Goal: Information Seeking & Learning: Learn about a topic

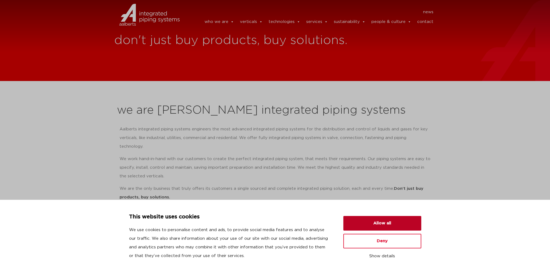
click at [385, 223] on button "Allow all" at bounding box center [382, 223] width 78 height 15
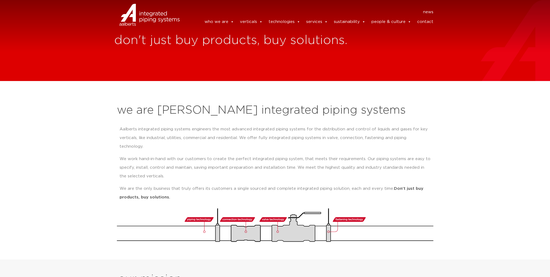
click at [285, 221] on img at bounding box center [275, 226] width 316 height 34
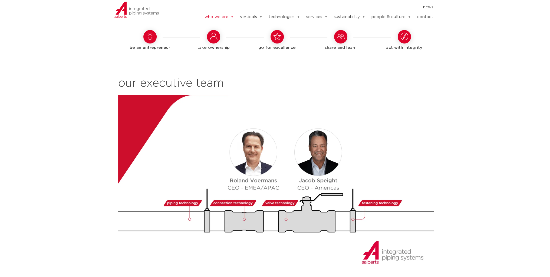
scroll to position [568, 0]
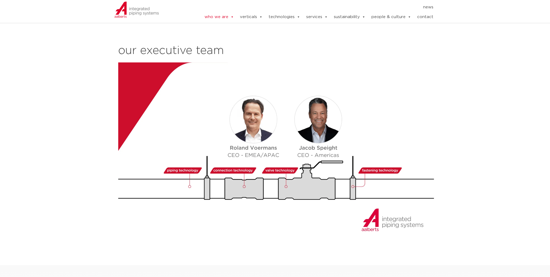
click at [236, 161] on img at bounding box center [277, 151] width 318 height 179
click at [245, 174] on img at bounding box center [277, 151] width 318 height 179
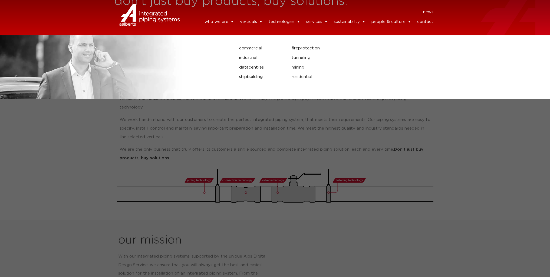
scroll to position [108, 0]
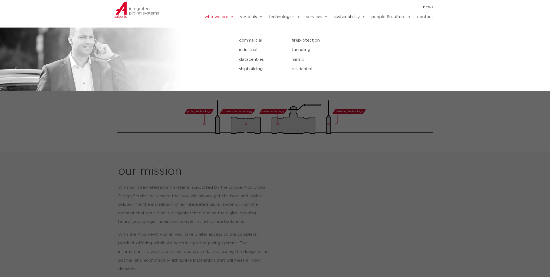
click at [298, 49] on link "tunneling" at bounding box center [365, 49] width 149 height 7
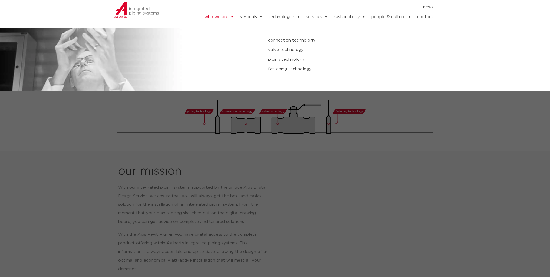
click at [284, 41] on link "connection technology" at bounding box center [371, 40] width 206 height 7
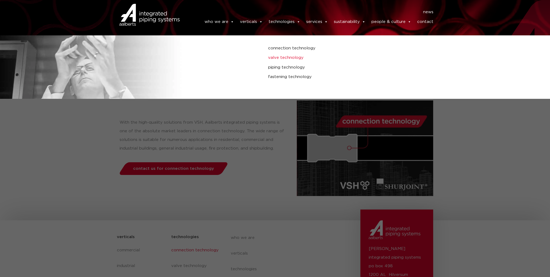
click at [292, 57] on link "valve technology" at bounding box center [371, 57] width 206 height 7
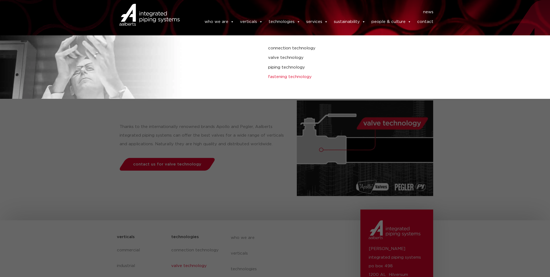
click at [287, 78] on link "fastening technology" at bounding box center [371, 77] width 206 height 7
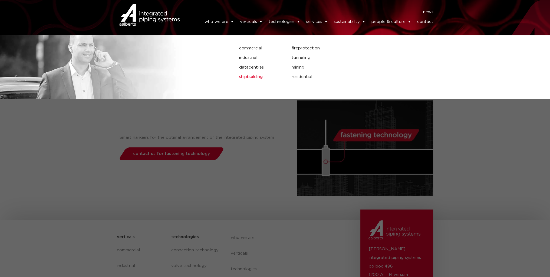
click at [258, 76] on link "shipbuilding" at bounding box center [261, 77] width 44 height 7
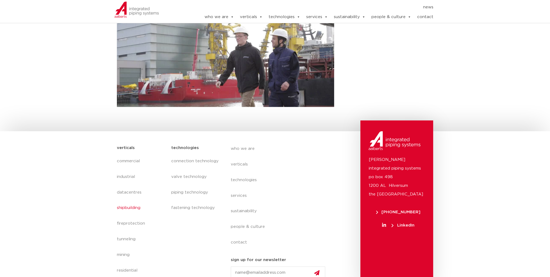
scroll to position [205, 0]
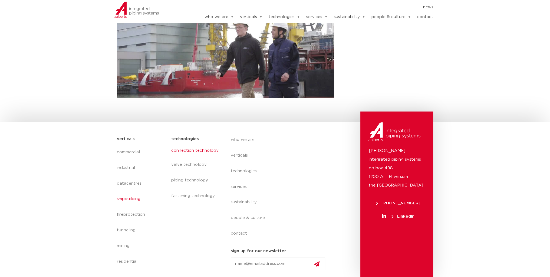
click at [189, 151] on link "connection technology" at bounding box center [195, 151] width 49 height 12
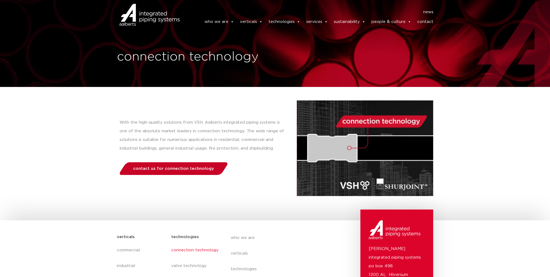
click at [184, 167] on span "contact us for connection technology" at bounding box center [173, 169] width 81 height 4
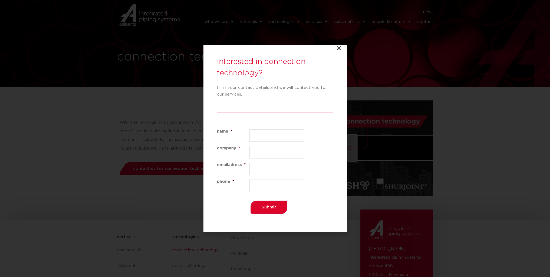
click at [339, 47] on icon "Close" at bounding box center [338, 47] width 5 height 5
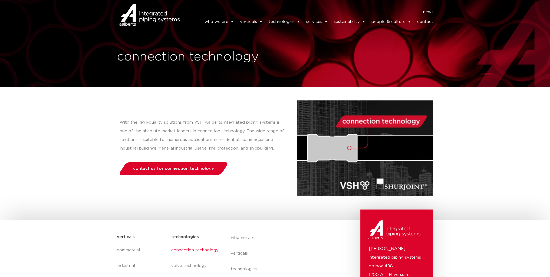
click at [332, 147] on img at bounding box center [365, 149] width 136 height 96
click at [369, 124] on img at bounding box center [365, 149] width 136 height 96
click at [363, 184] on img at bounding box center [365, 149] width 136 height 96
click at [397, 183] on img at bounding box center [365, 149] width 136 height 96
